Goal: Information Seeking & Learning: Learn about a topic

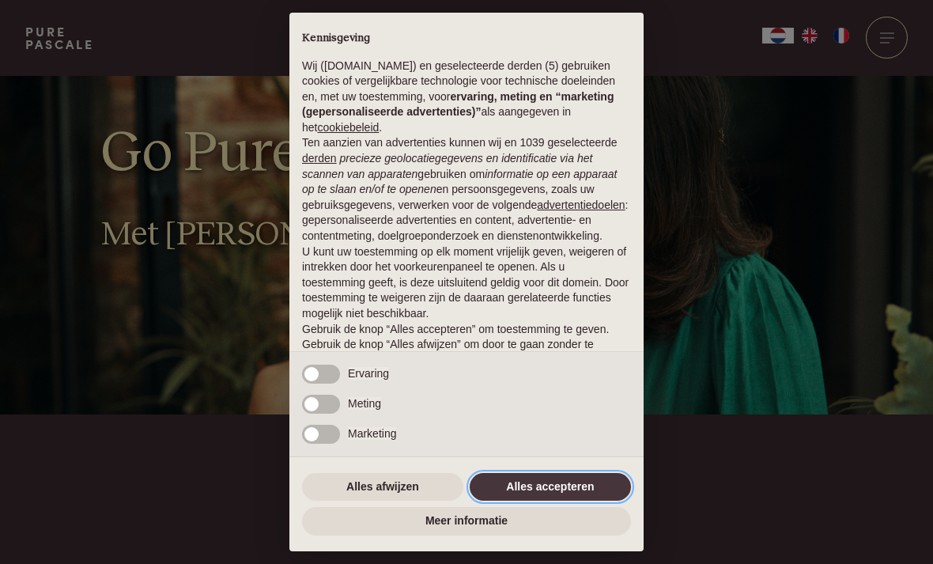
click at [575, 486] on button "Alles accepteren" at bounding box center [550, 487] width 161 height 28
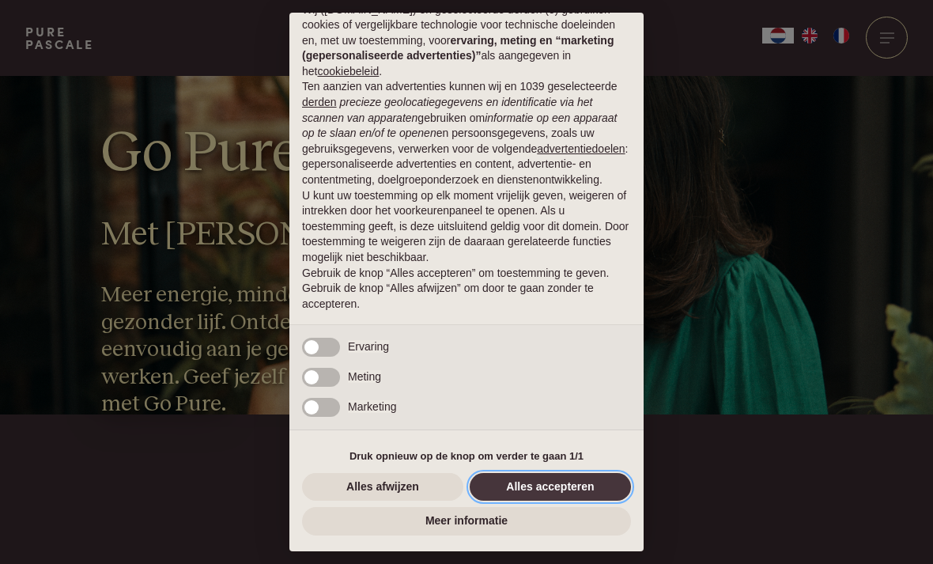
click at [579, 493] on button "Alles accepteren" at bounding box center [550, 487] width 161 height 28
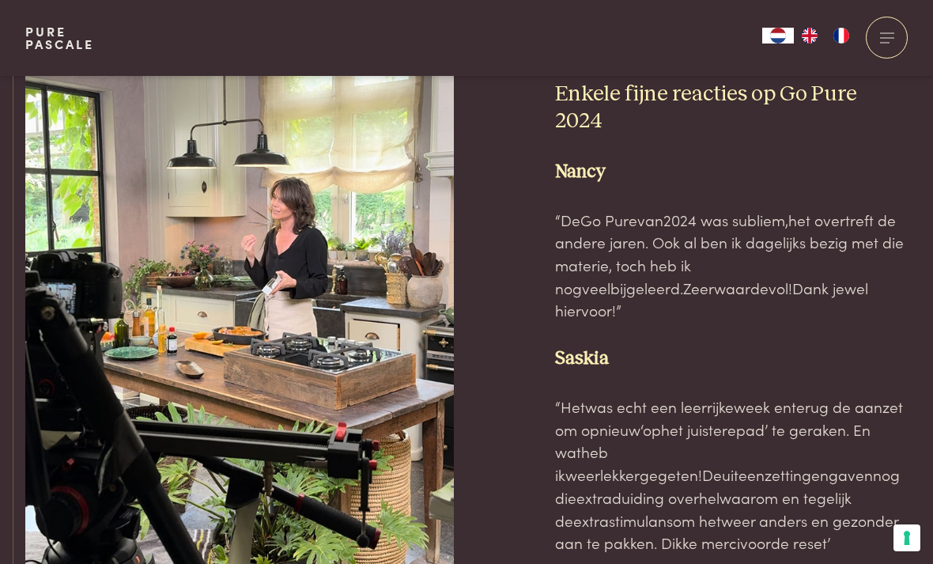
scroll to position [4459, 0]
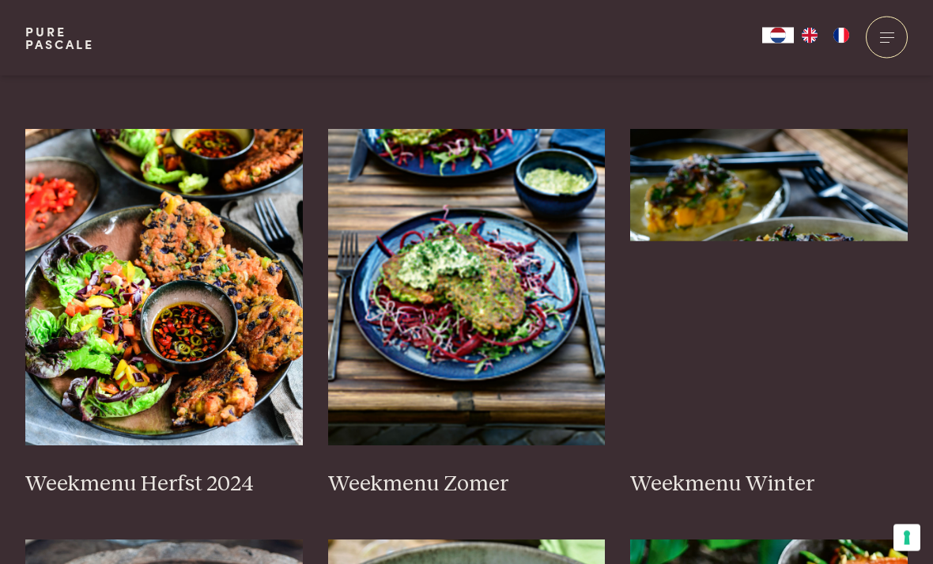
scroll to position [376, 0]
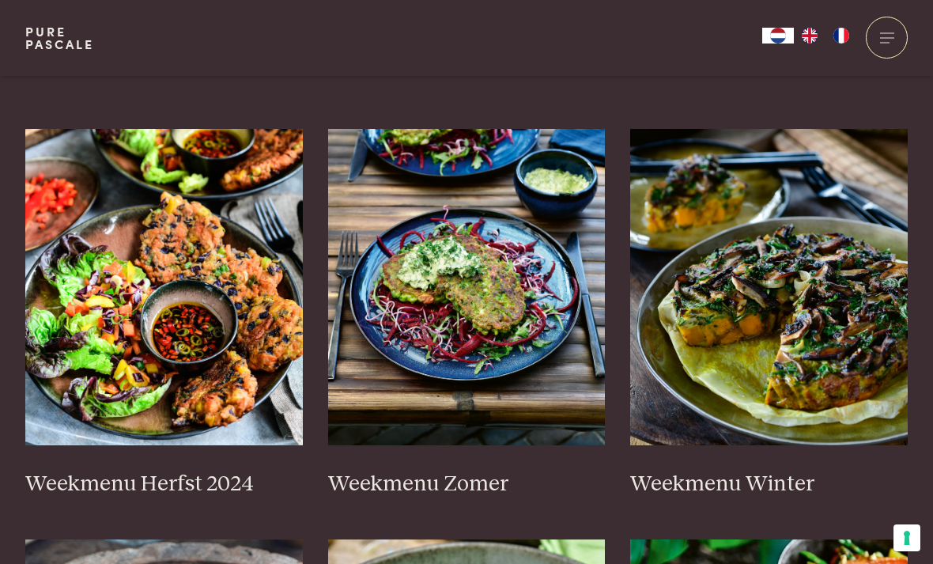
click at [77, 251] on img at bounding box center [163, 287] width 277 height 316
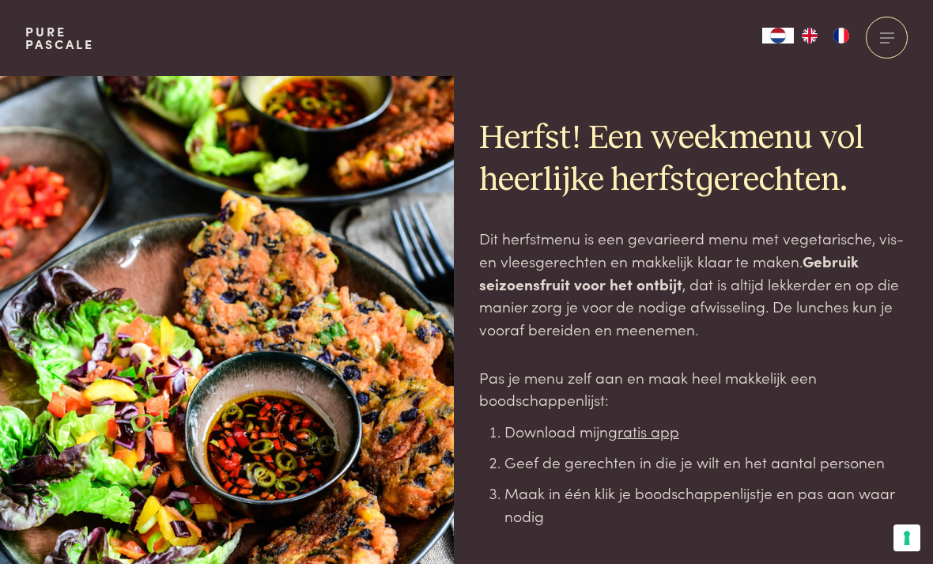
click at [888, 44] on div at bounding box center [887, 38] width 42 height 42
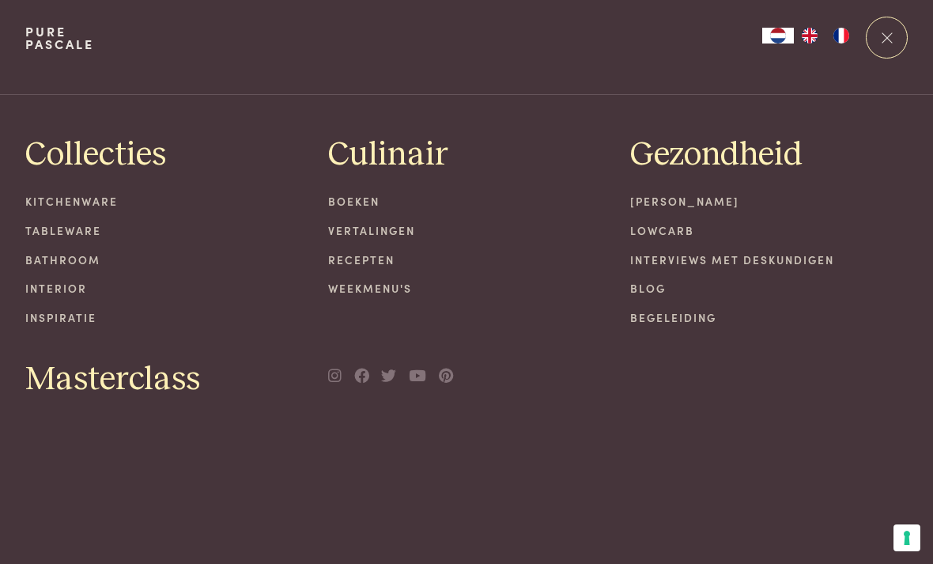
click at [379, 262] on link "Recepten" at bounding box center [466, 259] width 277 height 17
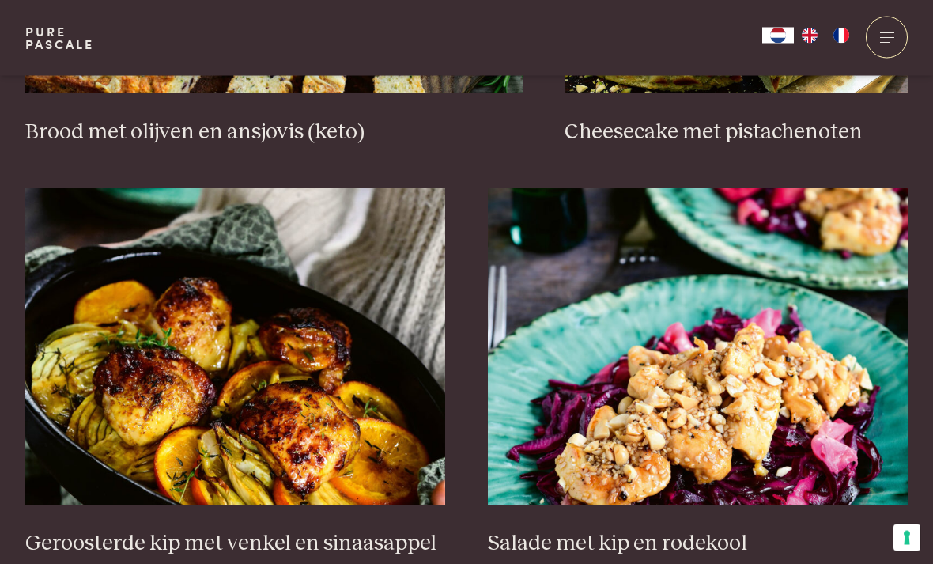
scroll to position [1730, 0]
